Goal: Find specific page/section: Find specific page/section

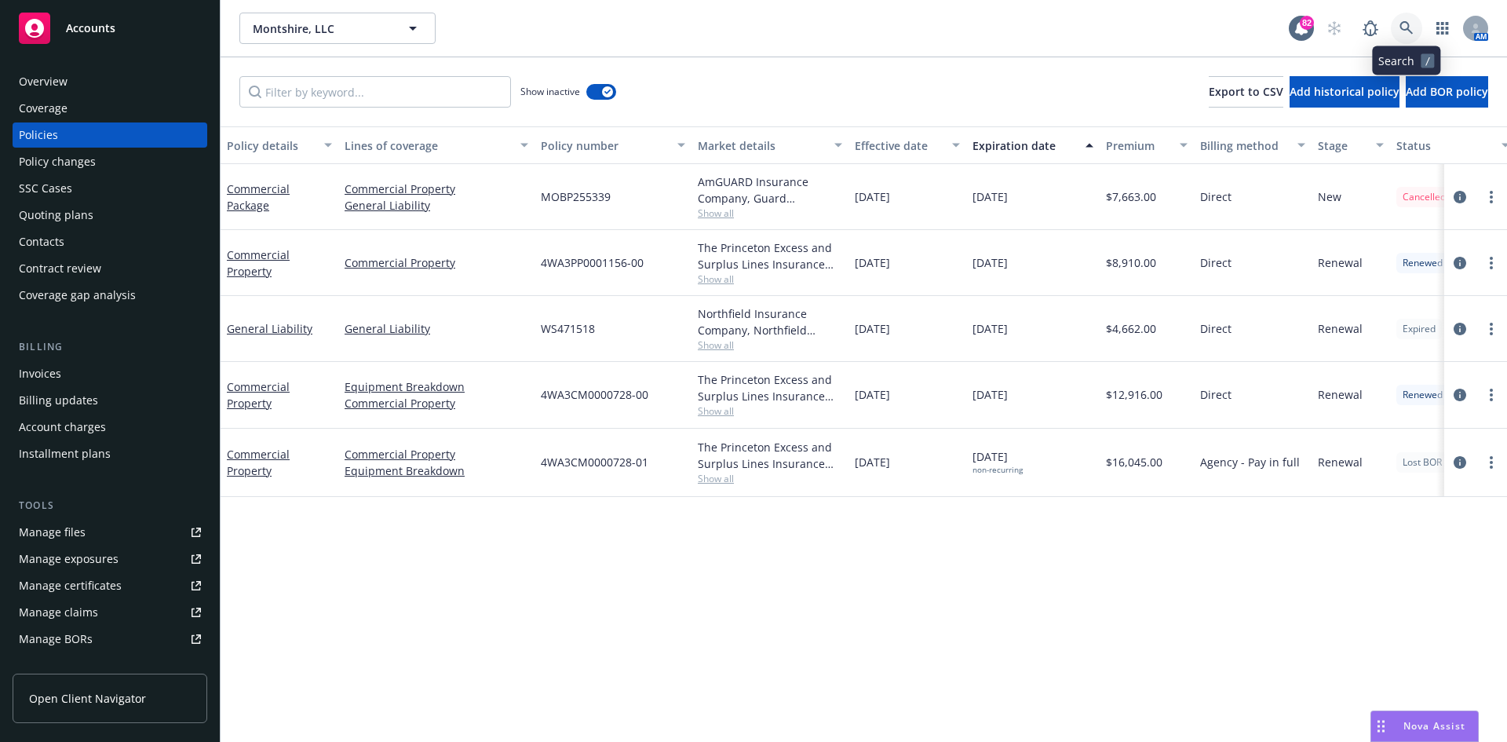
click at [1406, 21] on icon at bounding box center [1407, 28] width 14 height 14
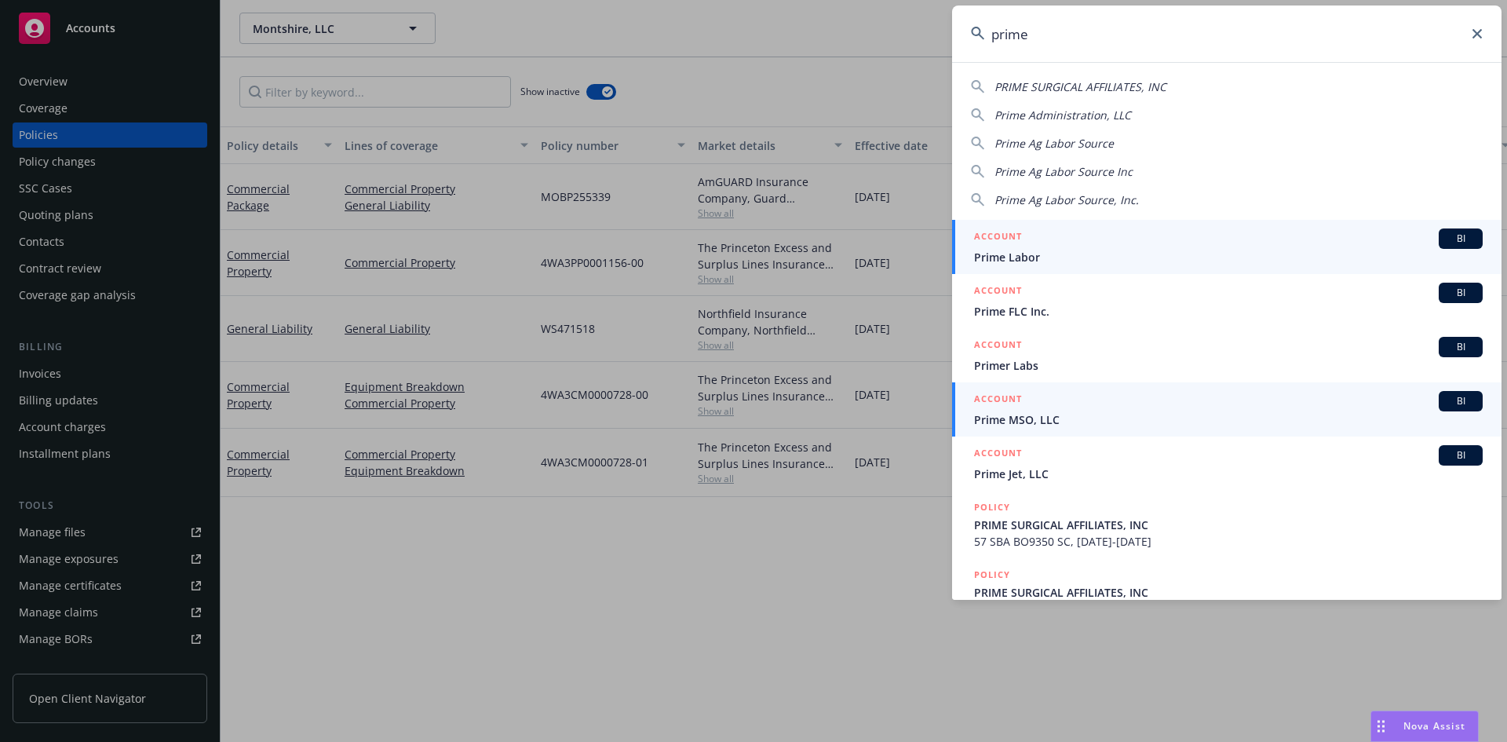
type input "prime"
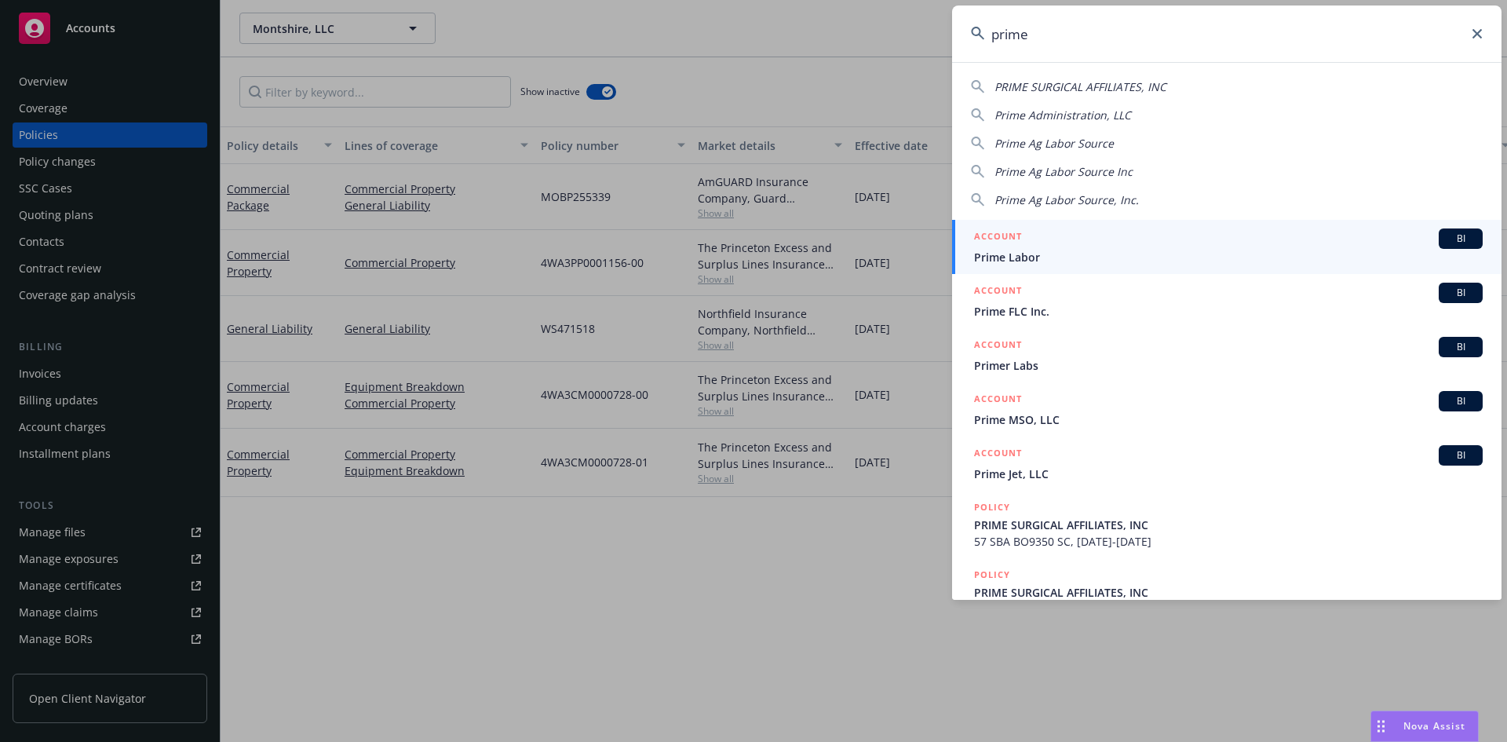
click at [1000, 402] on h5 "ACCOUNT" at bounding box center [998, 400] width 48 height 19
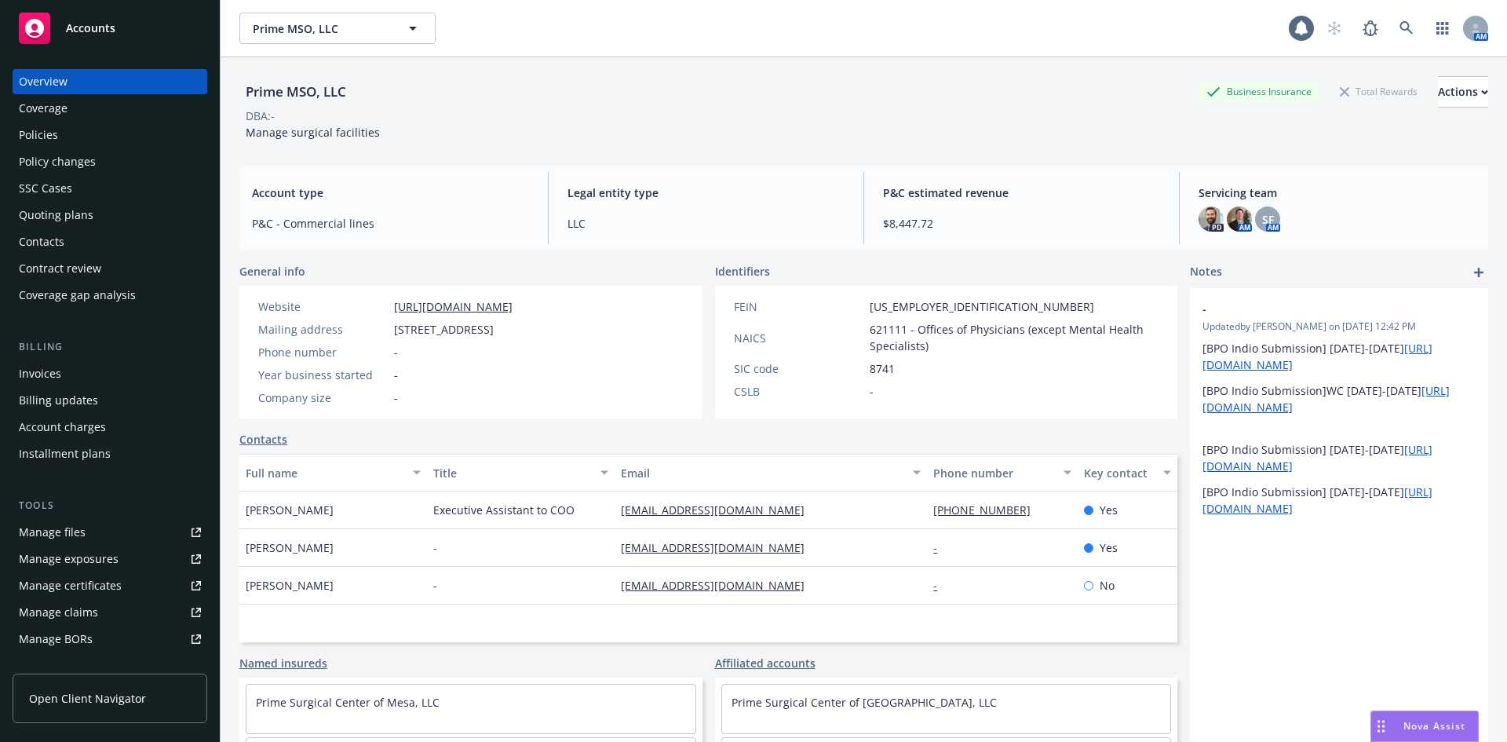
click at [111, 146] on div "Policies" at bounding box center [110, 134] width 182 height 25
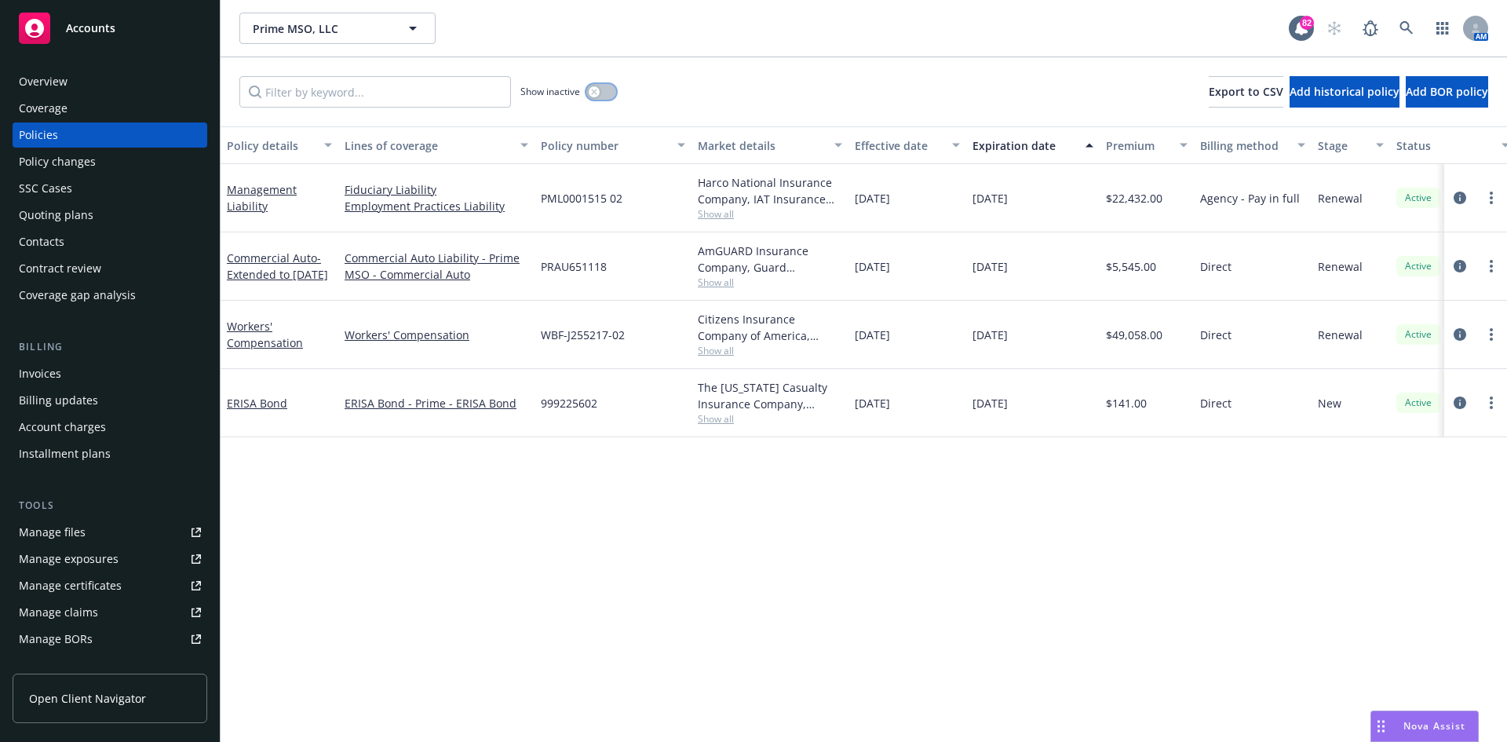
click at [593, 89] on icon "button" at bounding box center [594, 92] width 6 height 6
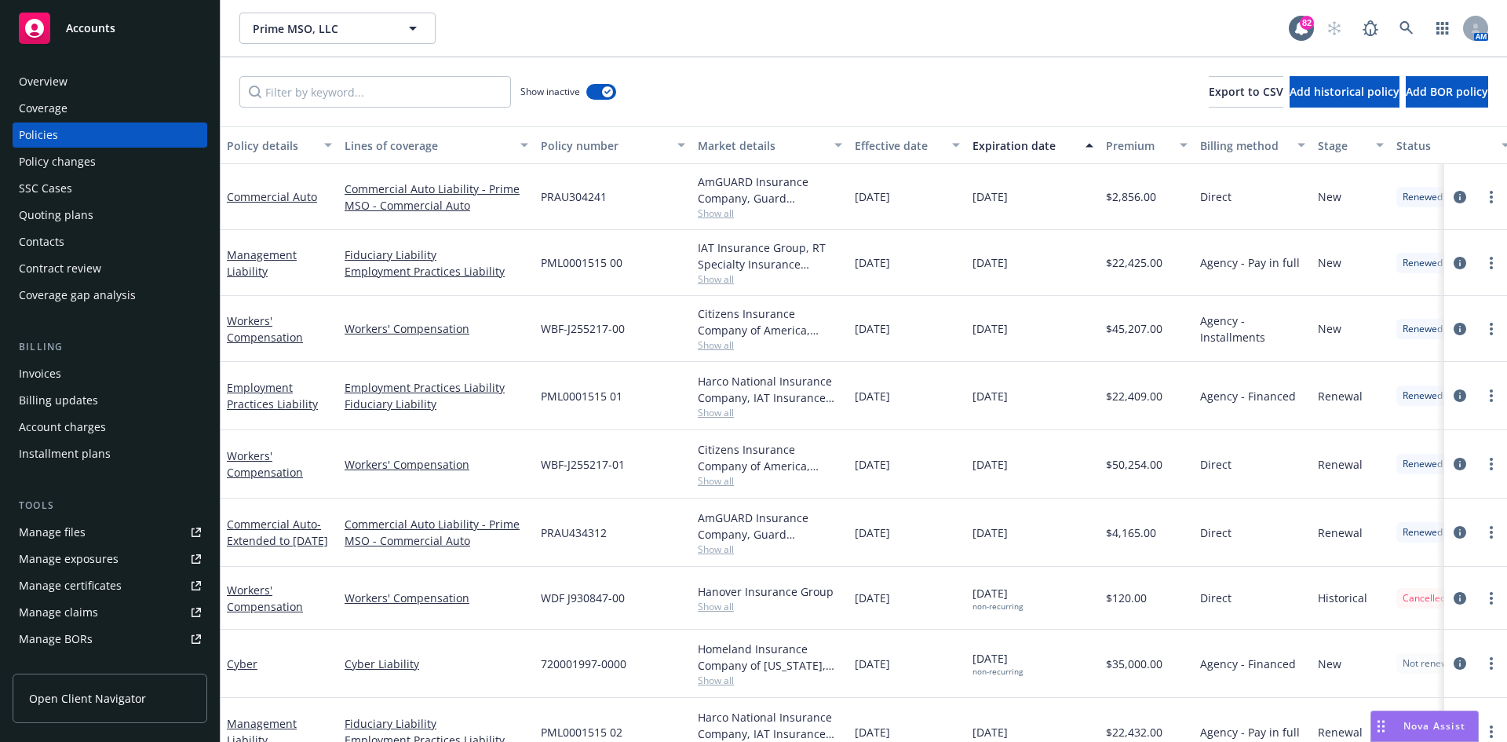
click at [41, 81] on div "Overview" at bounding box center [43, 81] width 49 height 25
